Goal: Find specific page/section: Find specific page/section

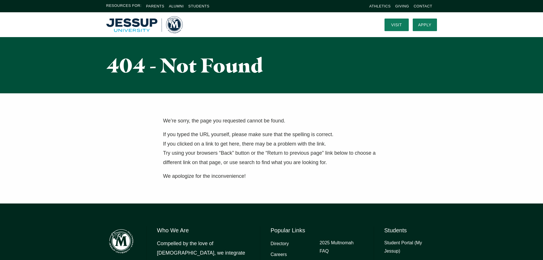
click at [137, 21] on img "Home" at bounding box center [144, 24] width 76 height 17
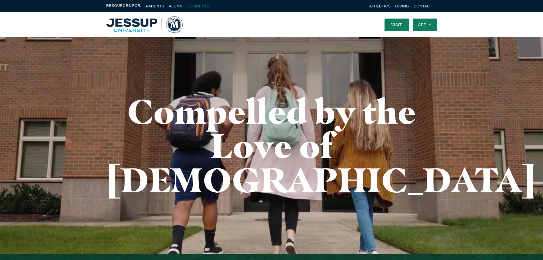
click at [200, 7] on link "Students" at bounding box center [198, 6] width 21 height 4
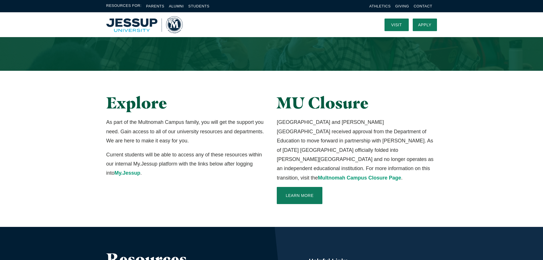
scroll to position [85, 0]
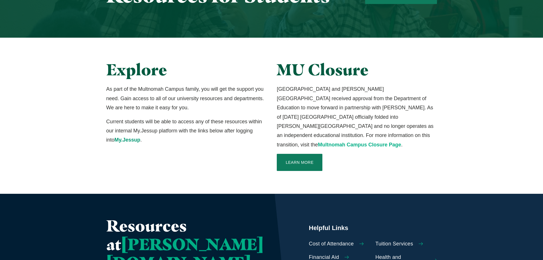
click at [318, 142] on link "Multnomah Campus Closure Page" at bounding box center [359, 145] width 83 height 6
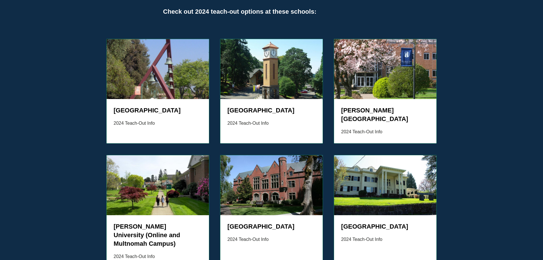
scroll to position [513, 0]
